Goal: Navigation & Orientation: Find specific page/section

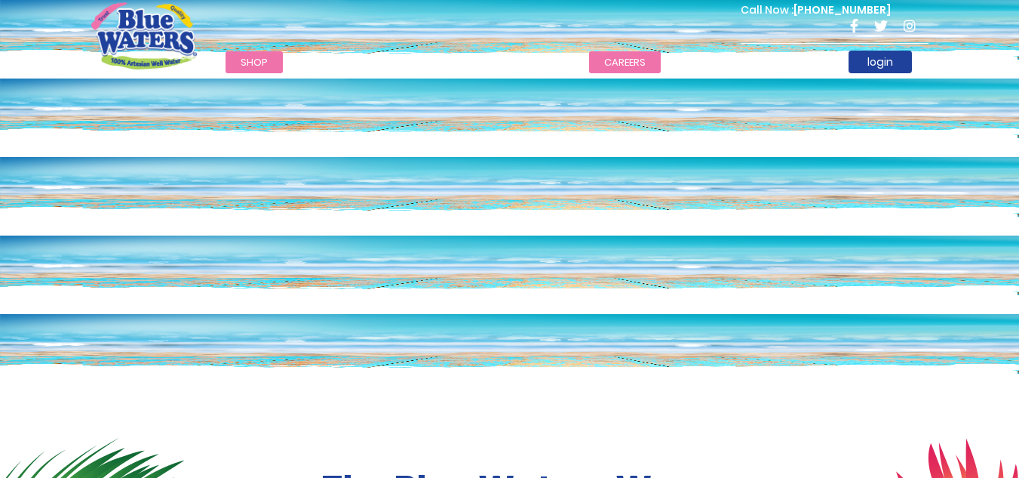
click at [610, 60] on link "careers" at bounding box center [625, 62] width 72 height 22
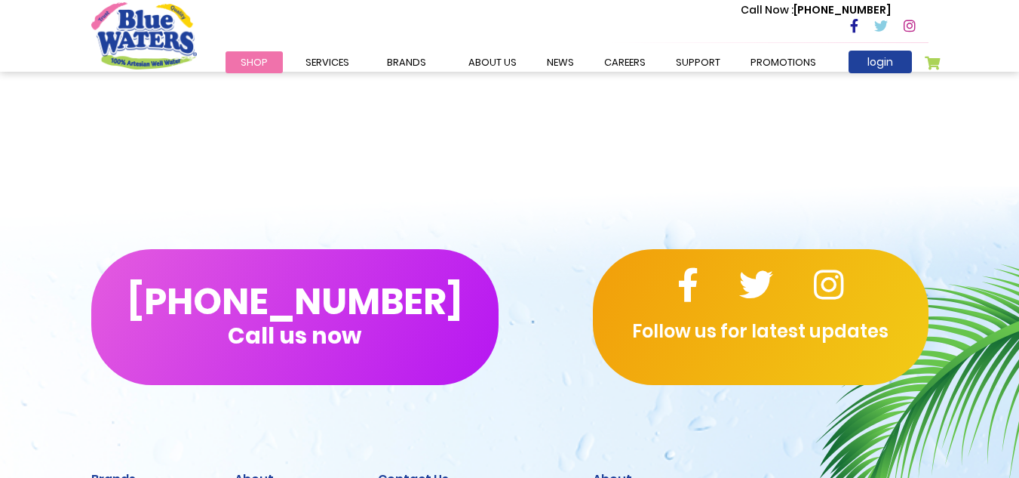
scroll to position [1279, 0]
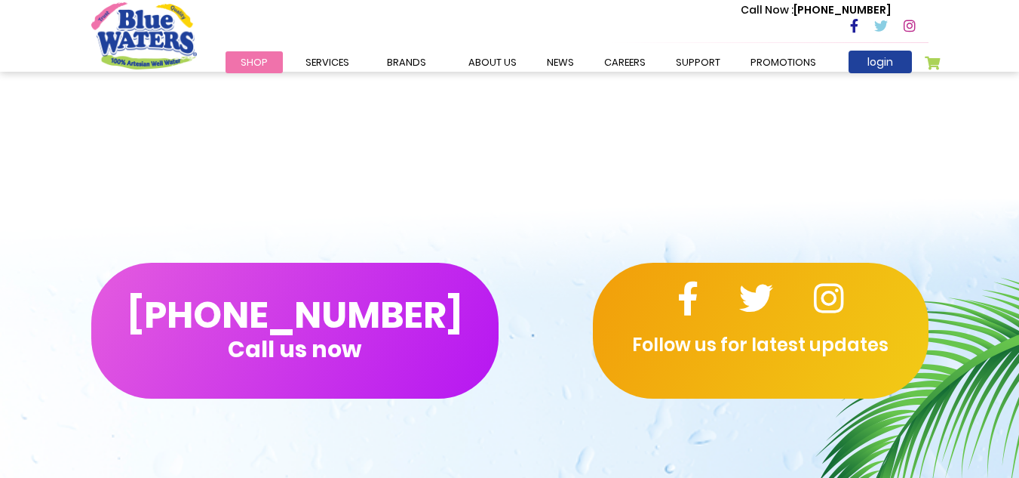
click at [794, 355] on p "Follow us for latest updates" at bounding box center [761, 344] width 336 height 27
click at [738, 289] on div "Follow us for latest updates" at bounding box center [761, 331] width 336 height 136
click at [689, 296] on icon at bounding box center [687, 298] width 21 height 34
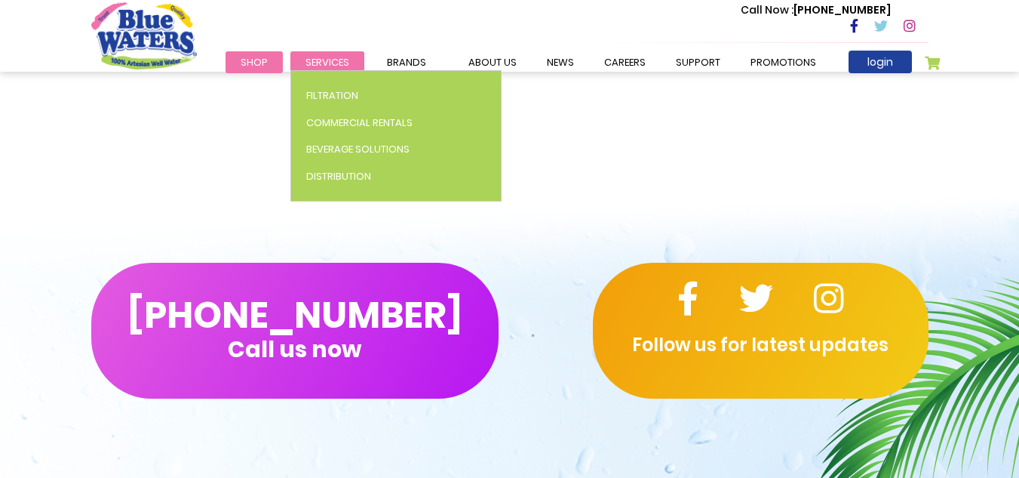
click at [336, 57] on span "Services" at bounding box center [328, 62] width 44 height 14
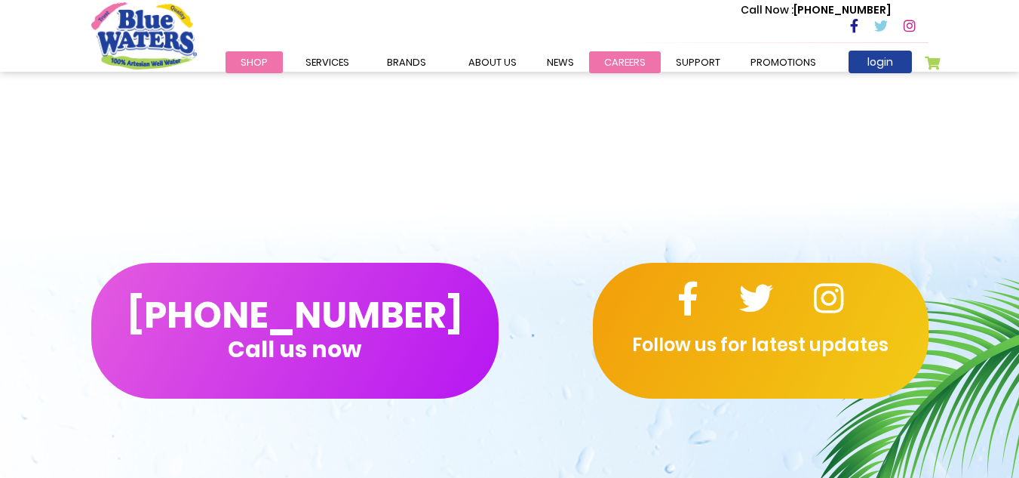
click at [616, 65] on link "careers" at bounding box center [625, 62] width 72 height 22
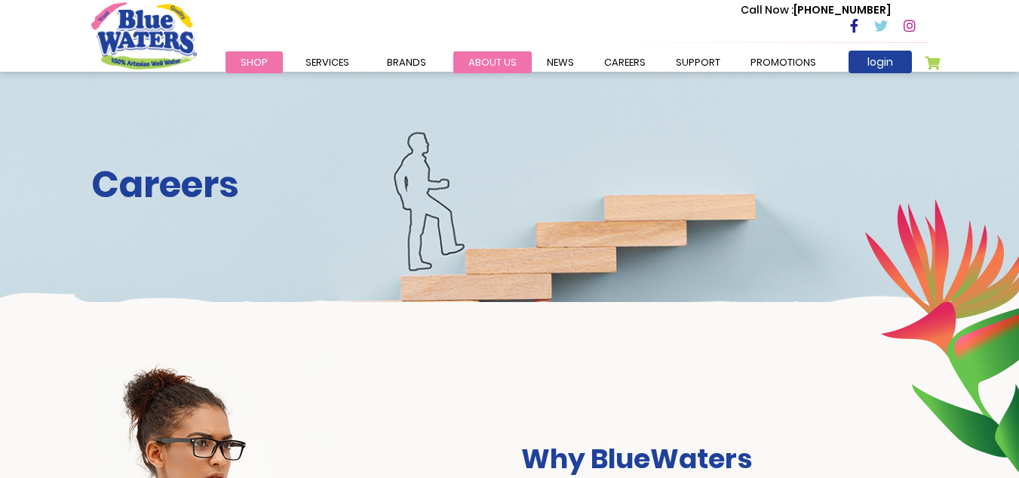
click at [498, 65] on link "about us" at bounding box center [492, 62] width 78 height 22
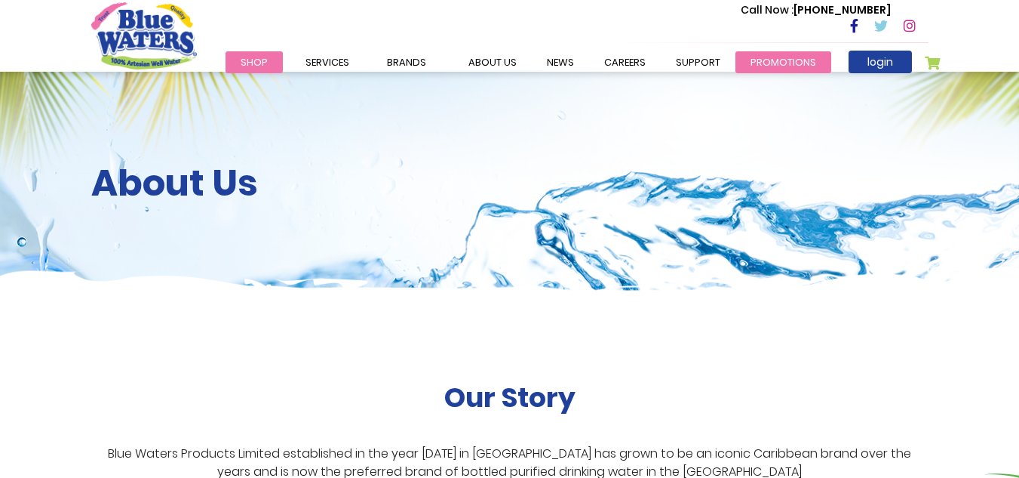
click at [777, 60] on link "Promotions" at bounding box center [784, 62] width 96 height 22
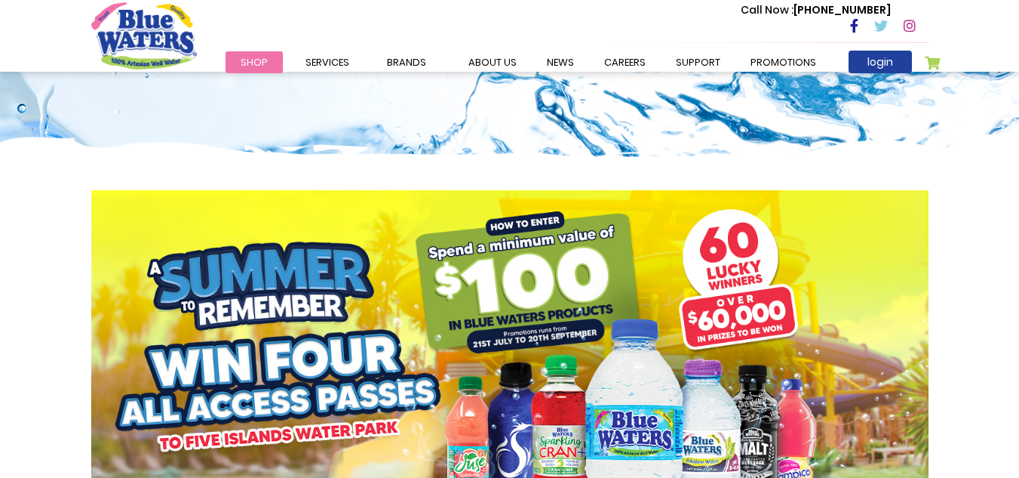
scroll to position [97, 0]
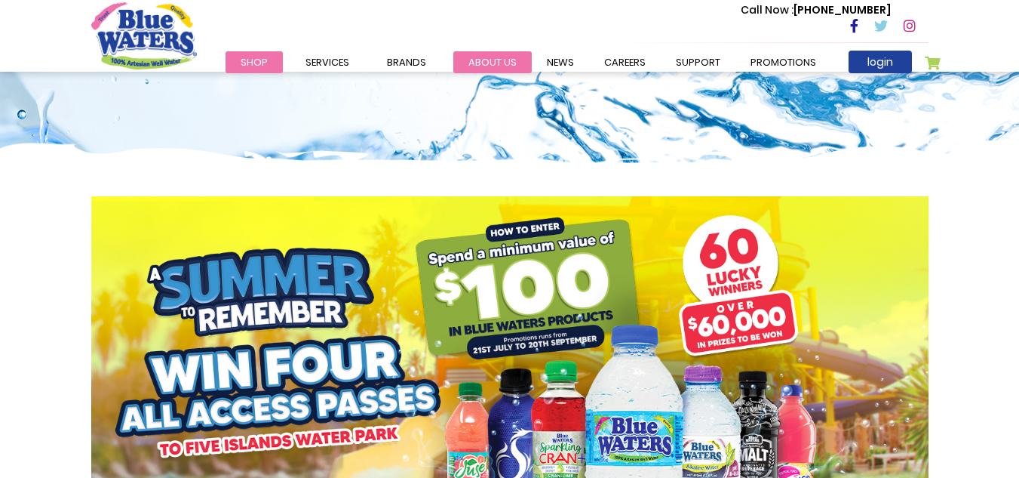
click at [511, 54] on link "about us" at bounding box center [492, 62] width 78 height 22
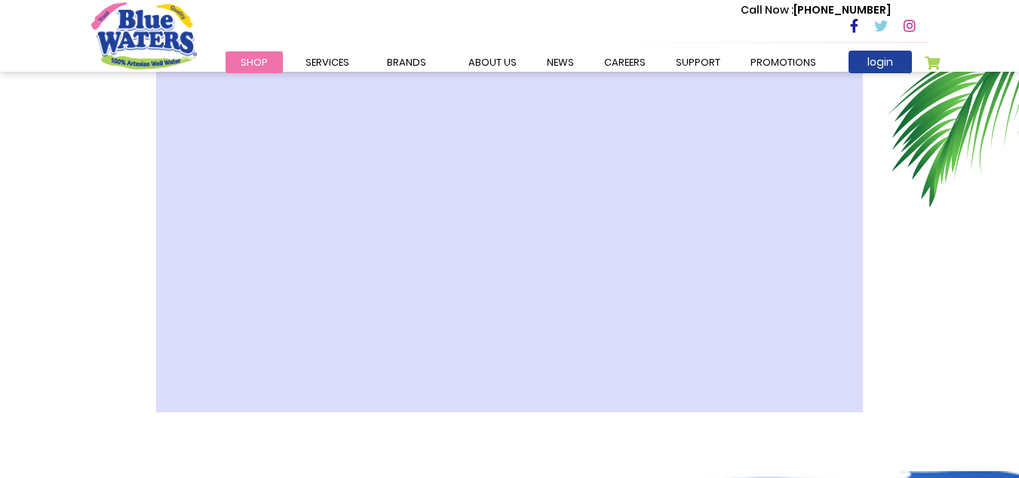
scroll to position [72, 0]
